Goal: Task Accomplishment & Management: Manage account settings

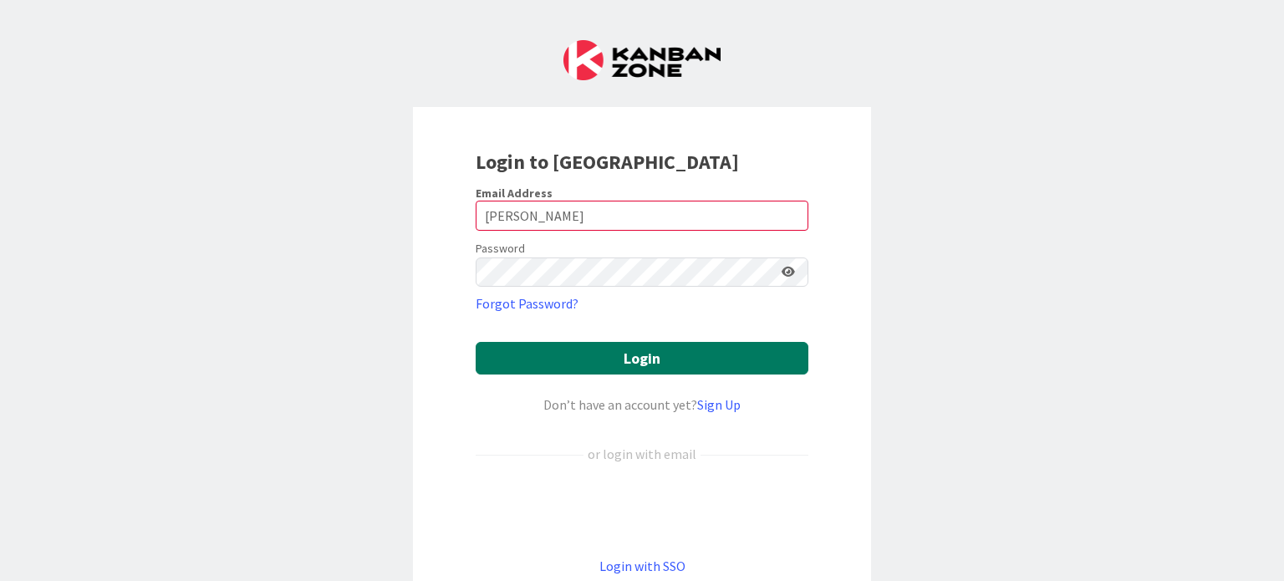
click at [678, 357] on button "Login" at bounding box center [642, 358] width 333 height 33
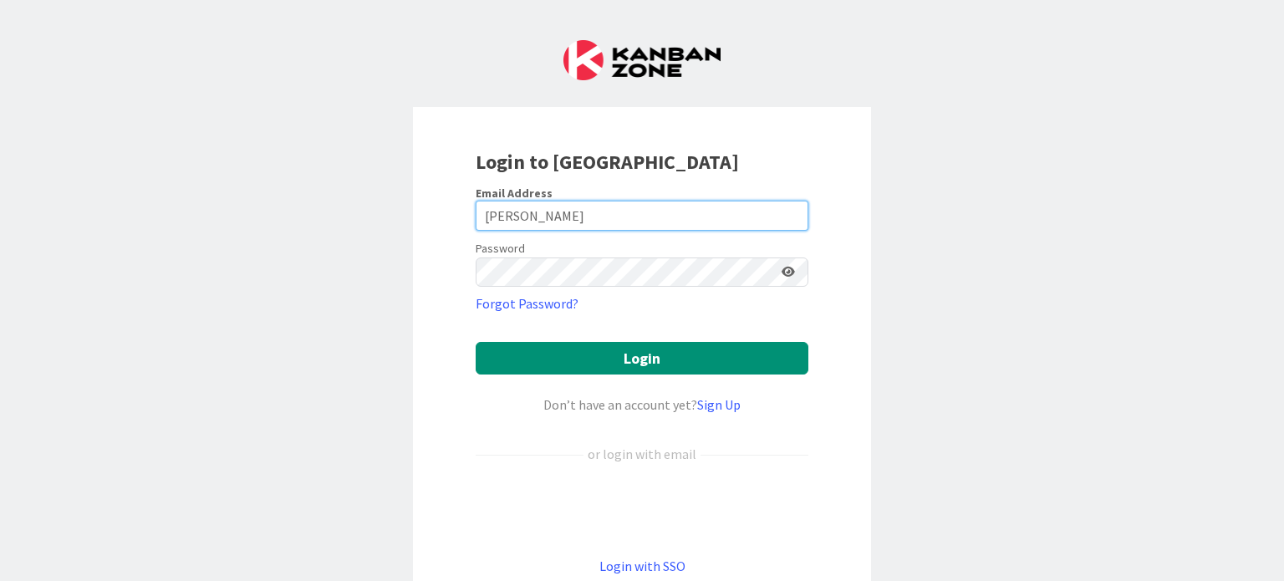
drag, startPoint x: 579, startPoint y: 220, endPoint x: 364, endPoint y: 240, distance: 216.6
click at [364, 240] on div "Login to [GEOGRAPHIC_DATA] Email Address [PERSON_NAME] Password Forgot Password…" at bounding box center [642, 290] width 1284 height 581
type input "[EMAIL_ADDRESS][DOMAIN_NAME]"
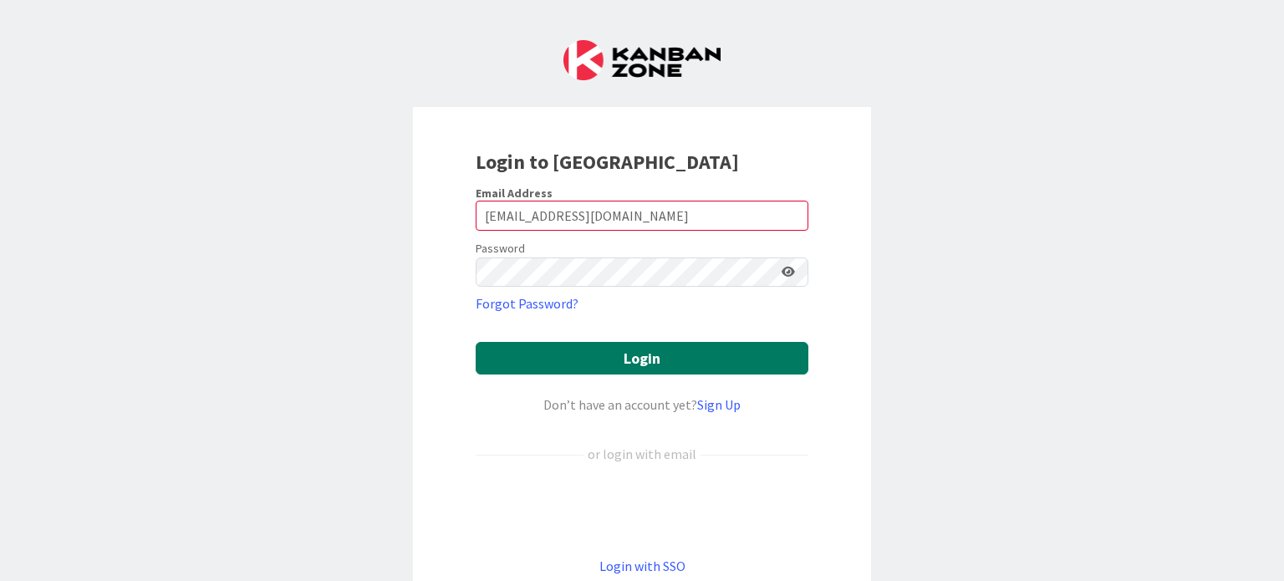
click at [630, 359] on button "Login" at bounding box center [642, 358] width 333 height 33
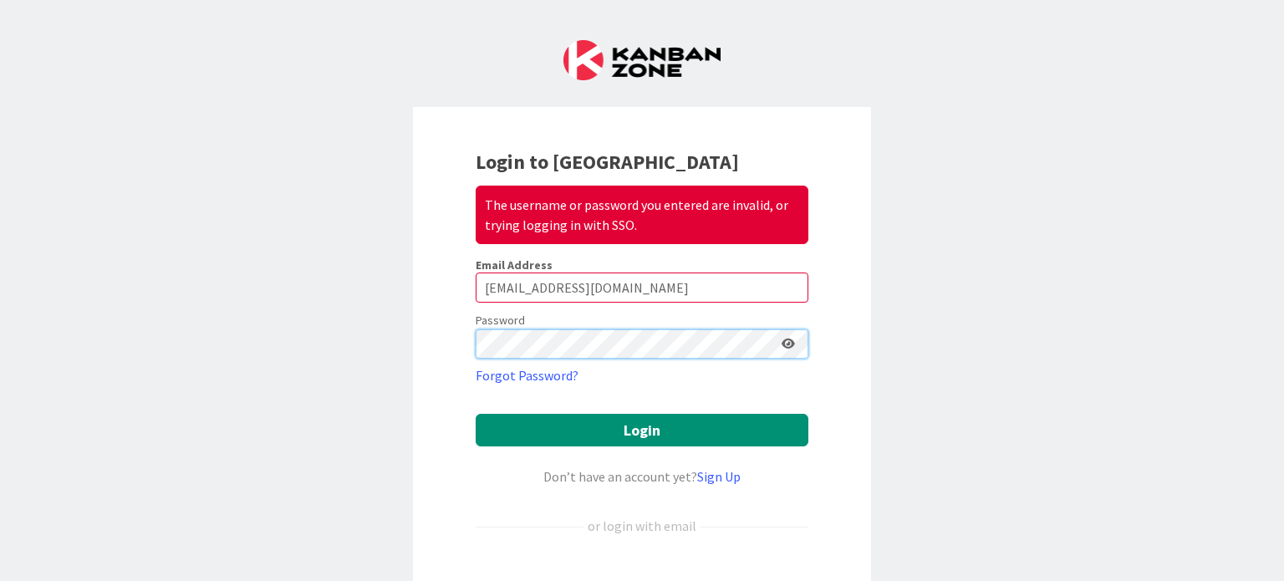
click at [379, 355] on div "Login to Kanban Zone The username or password you entered are invalid, or tryin…" at bounding box center [642, 290] width 1284 height 581
click at [476, 414] on button "Login" at bounding box center [642, 430] width 333 height 33
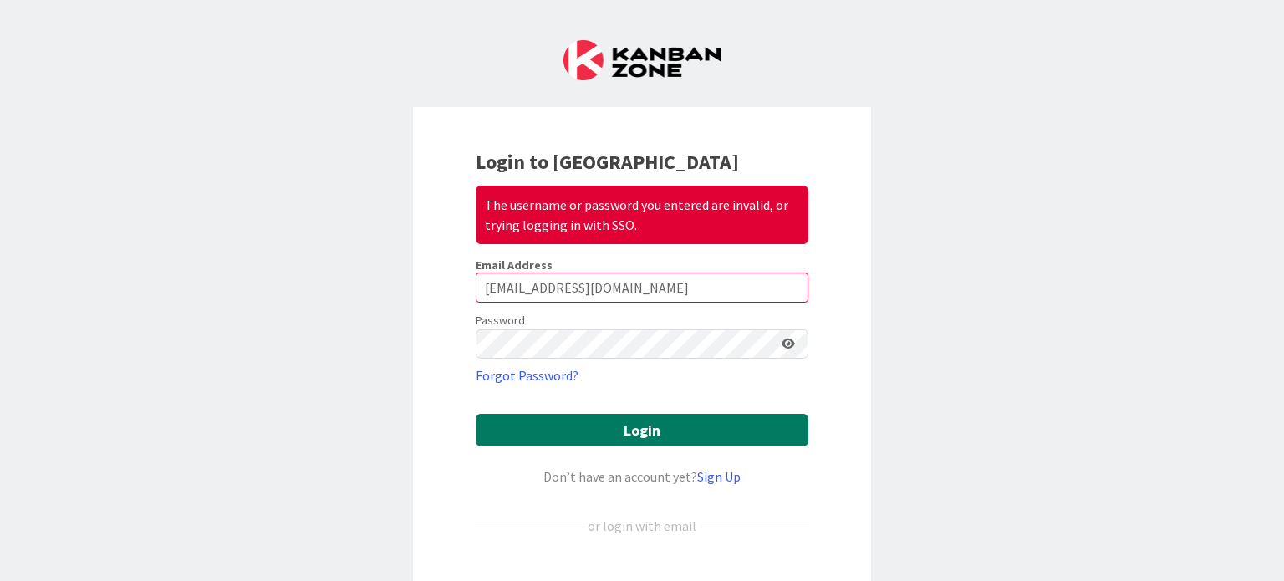
click at [496, 418] on button "Login" at bounding box center [642, 430] width 333 height 33
click at [758, 416] on button "Login" at bounding box center [642, 430] width 333 height 33
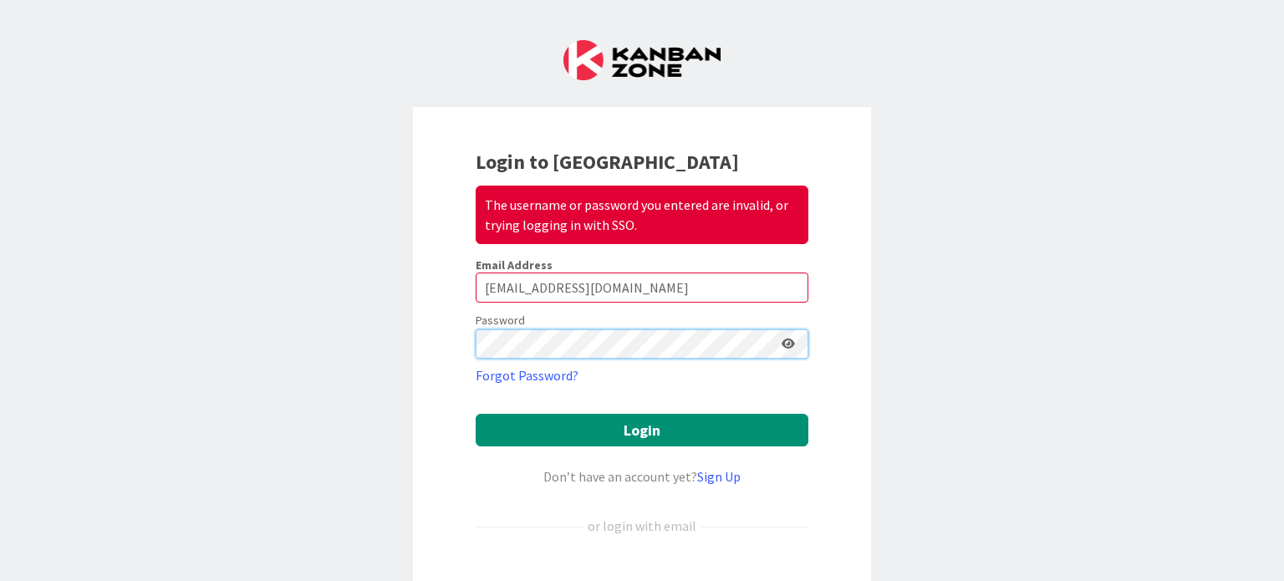
click at [476, 414] on button "Login" at bounding box center [642, 430] width 333 height 33
